Goal: Download file/media

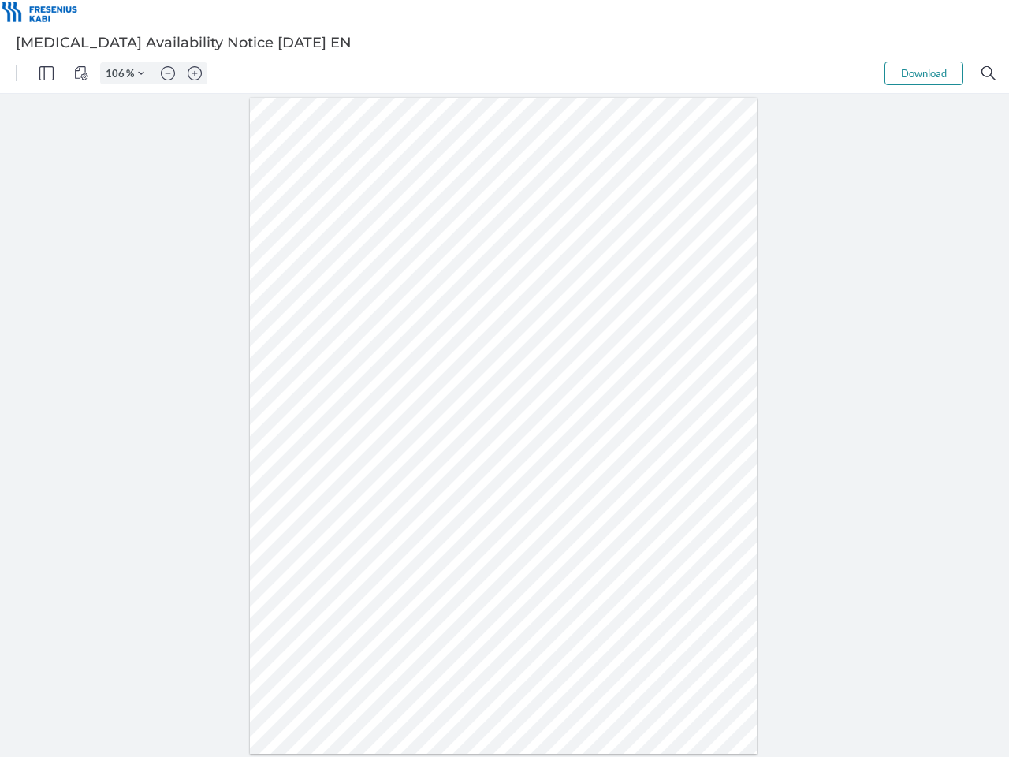
click at [47, 73] on img "Panel" at bounding box center [46, 73] width 14 height 14
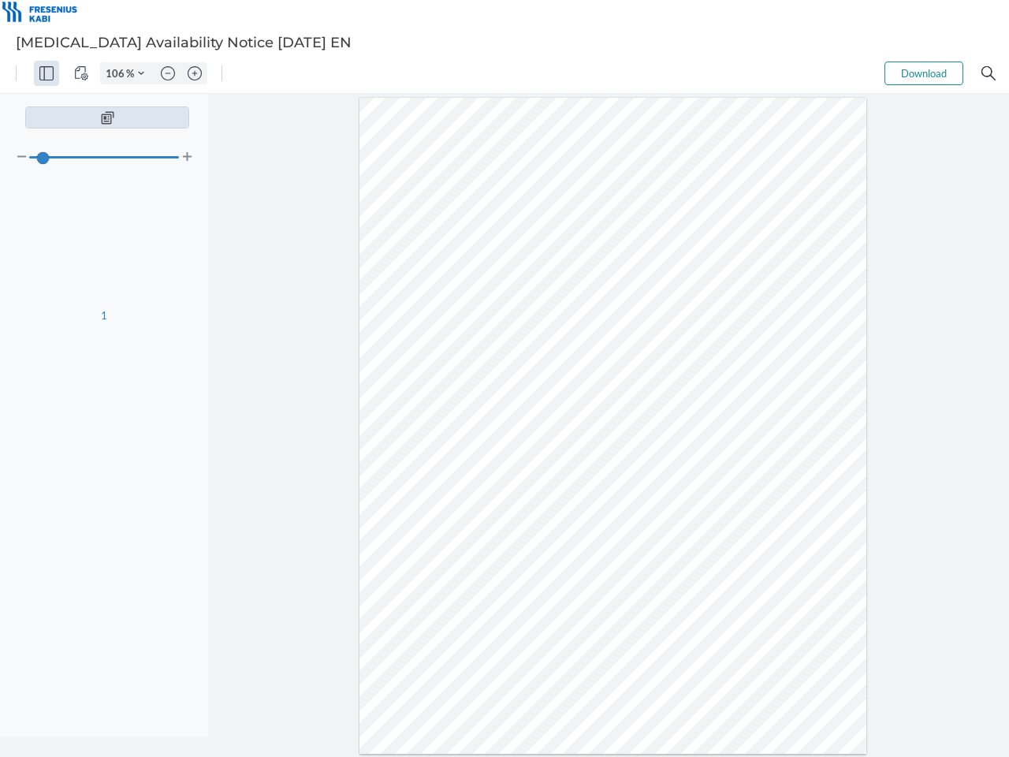
click at [81, 73] on img "View Controls" at bounding box center [81, 73] width 14 height 14
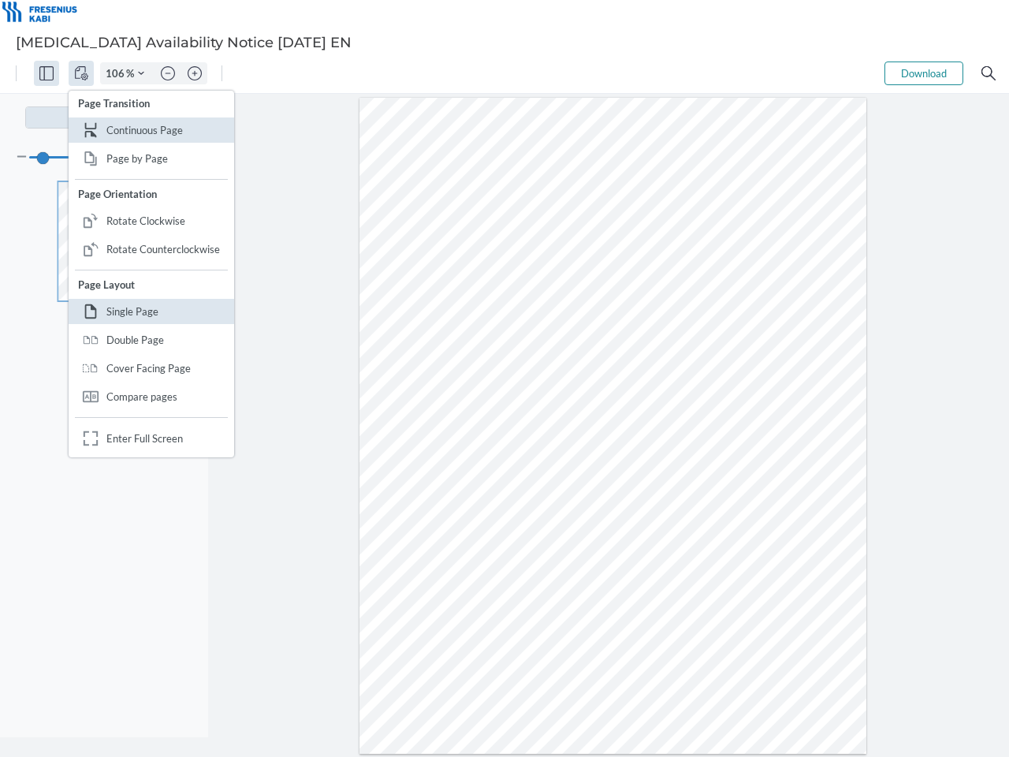
click at [117, 73] on input "106" at bounding box center [113, 73] width 25 height 14
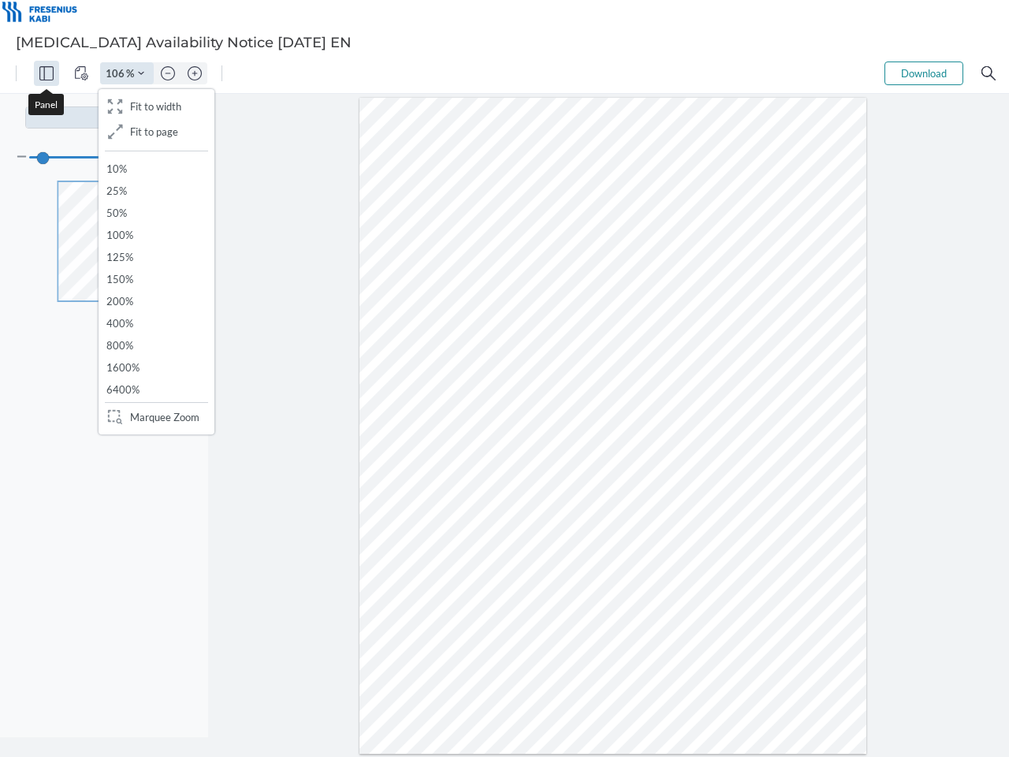
click at [141, 73] on img "Zoom Controls" at bounding box center [141, 73] width 6 height 6
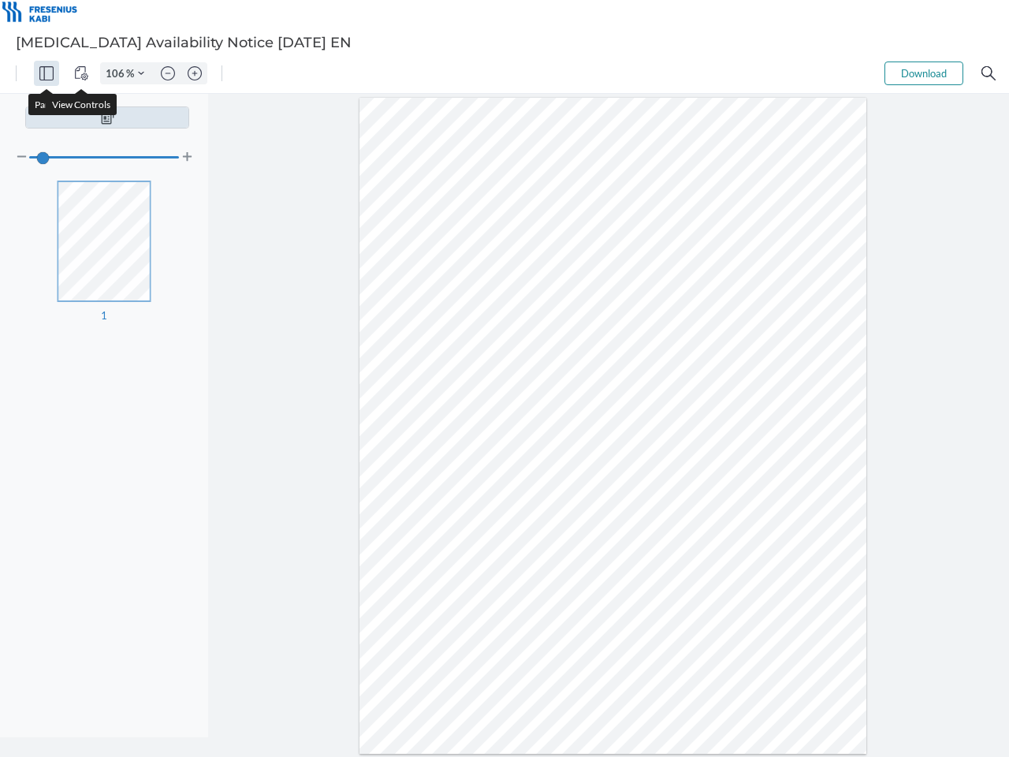
click at [168, 73] on img "Zoom out" at bounding box center [168, 73] width 14 height 14
click at [195, 73] on img "Zoom in" at bounding box center [195, 73] width 14 height 14
type input "106"
click at [924, 73] on button "Download" at bounding box center [923, 73] width 79 height 24
click at [988, 73] on img "Search" at bounding box center [988, 73] width 14 height 14
